Goal: Use online tool/utility: Use online tool/utility

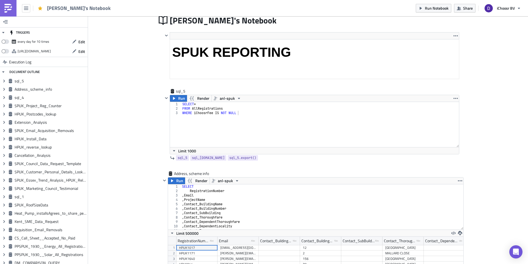
scroll to position [27445, 27219]
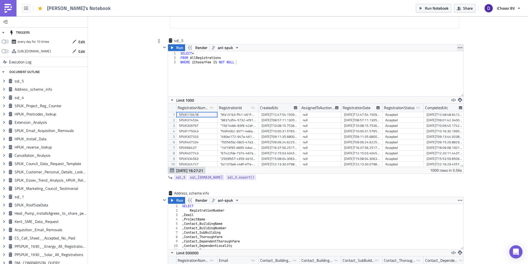
click at [459, 47] on icon "button" at bounding box center [460, 47] width 4 height 4
click at [445, 83] on link "Remove" at bounding box center [458, 80] width 47 height 8
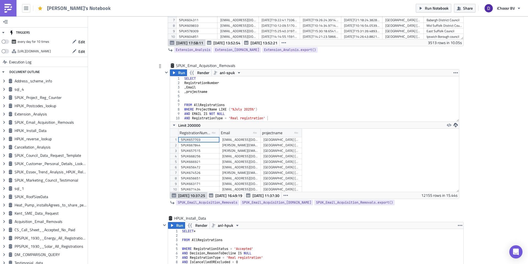
scroll to position [891, 0]
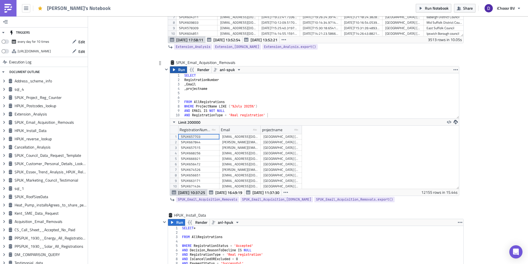
click at [176, 70] on button "Run" at bounding box center [178, 69] width 17 height 7
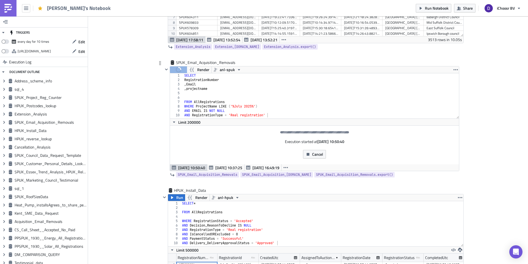
click at [236, 107] on div "SELECT RegistrationNumber , Email , projectname FROM AllRegistrations WHERE Pro…" at bounding box center [321, 100] width 276 height 54
type textarea "WHERE ProjectName LIKE ('%September 2025%')"
click at [319, 156] on span "Cancel" at bounding box center [317, 154] width 11 height 6
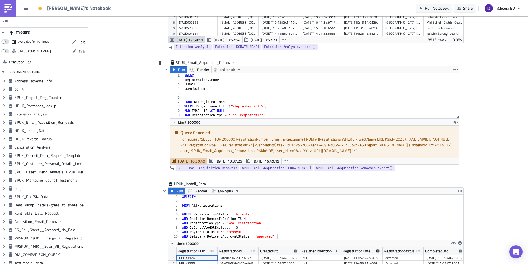
click at [172, 74] on div "1" at bounding box center [176, 75] width 13 height 4
click at [173, 69] on icon "button" at bounding box center [174, 69] width 4 height 4
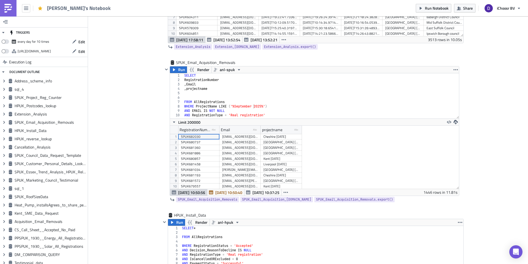
scroll to position [63, 289]
click at [455, 122] on icon "button" at bounding box center [456, 122] width 4 height 4
click at [462, 101] on div "CSV" at bounding box center [475, 101] width 43 height 6
